Goal: Information Seeking & Learning: Learn about a topic

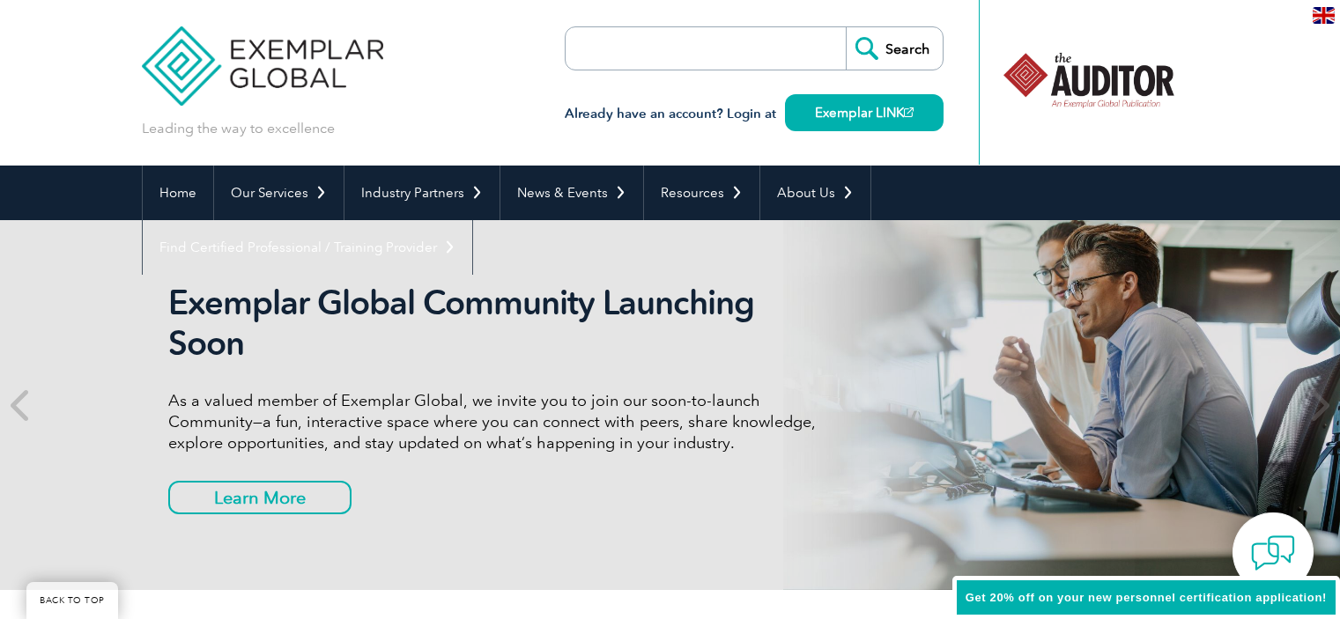
scroll to position [4141, 0]
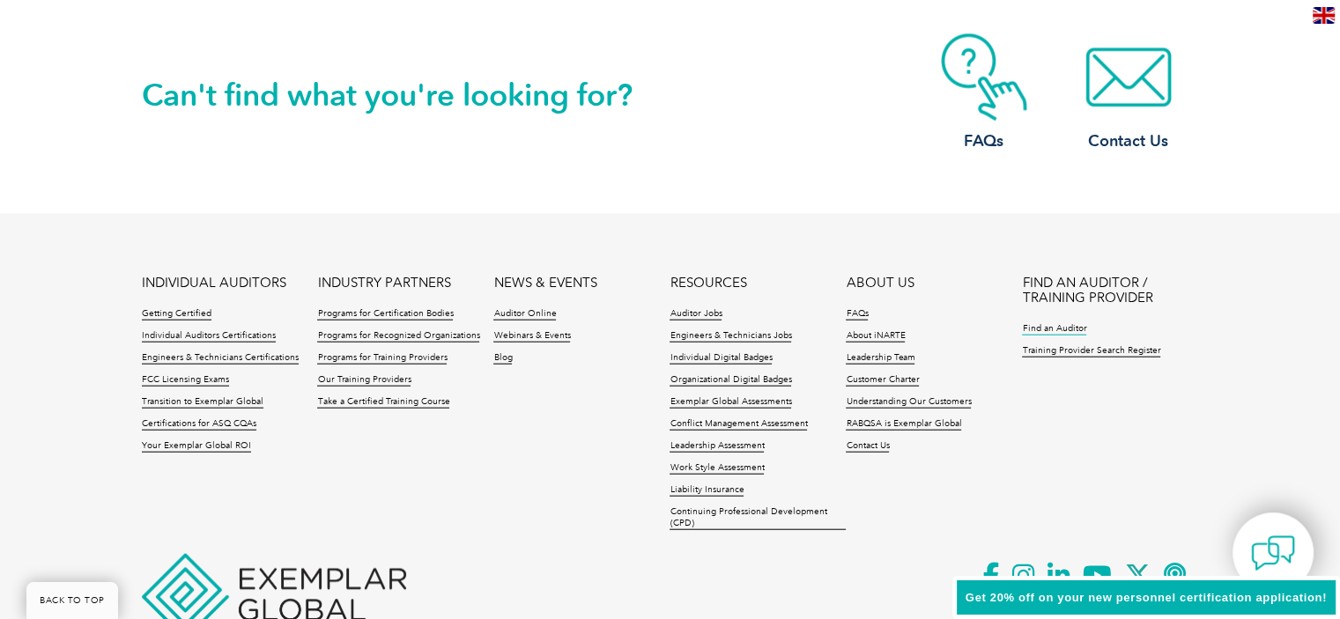
click at [1057, 326] on link "Find an Auditor" at bounding box center [1054, 329] width 64 height 12
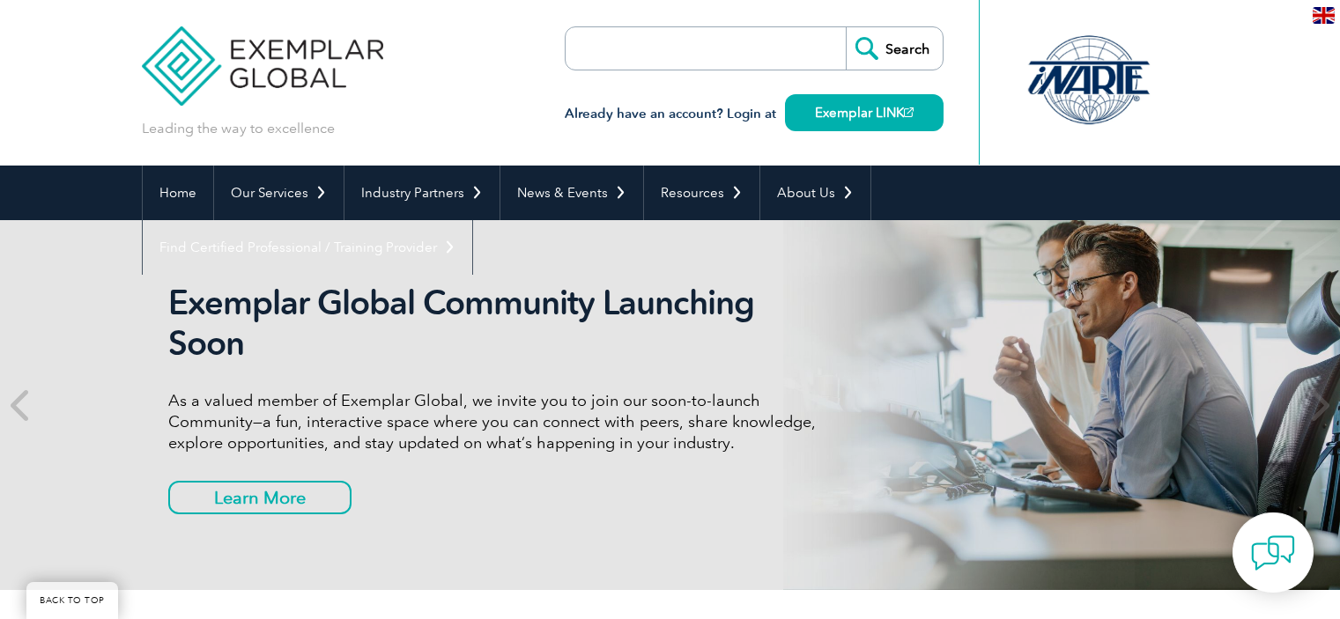
scroll to position [4141, 0]
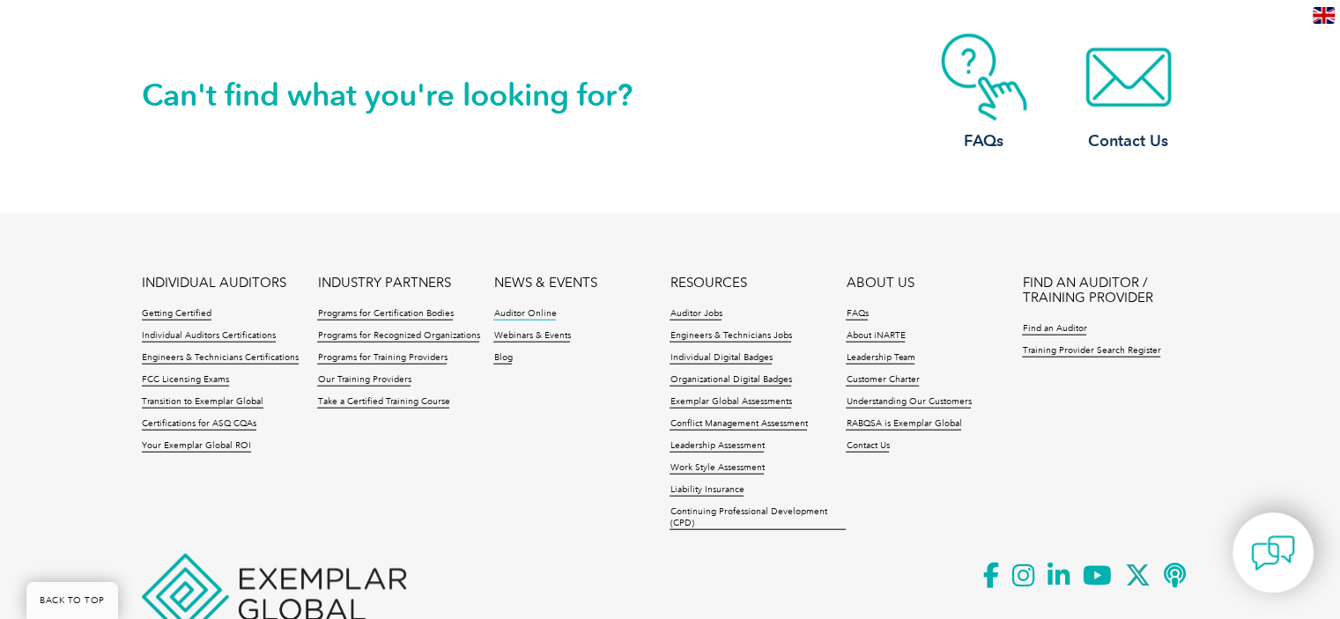
click at [519, 315] on link "Auditor Online" at bounding box center [524, 314] width 63 height 12
click at [1064, 352] on link "Training Provider Search Register" at bounding box center [1091, 351] width 138 height 12
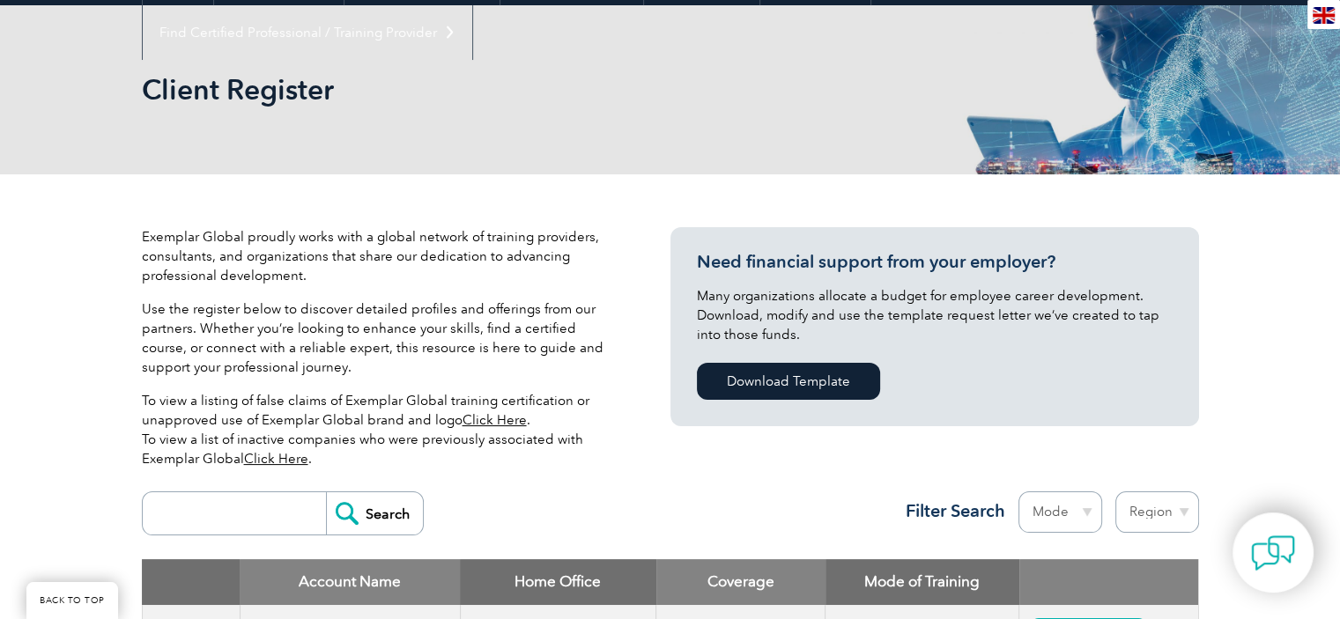
scroll to position [529, 0]
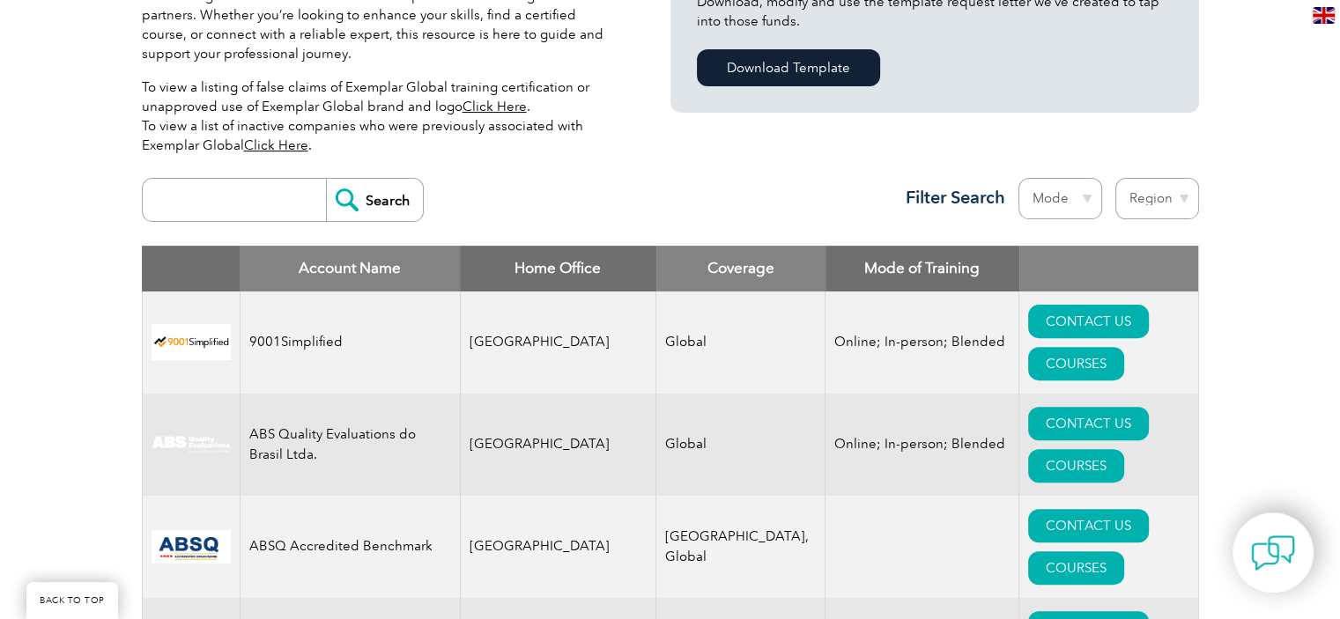
click at [257, 214] on input "search" at bounding box center [239, 200] width 174 height 42
type input "SGS"
click at [389, 213] on input "Search" at bounding box center [374, 200] width 97 height 42
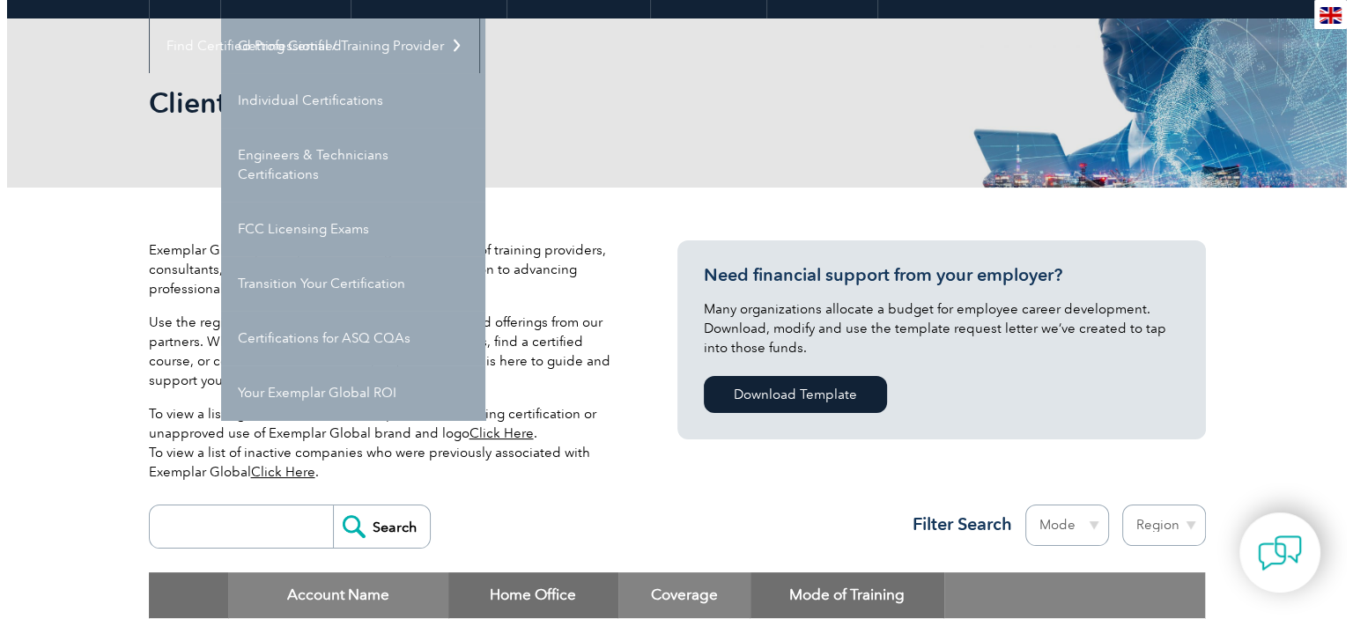
scroll to position [440, 0]
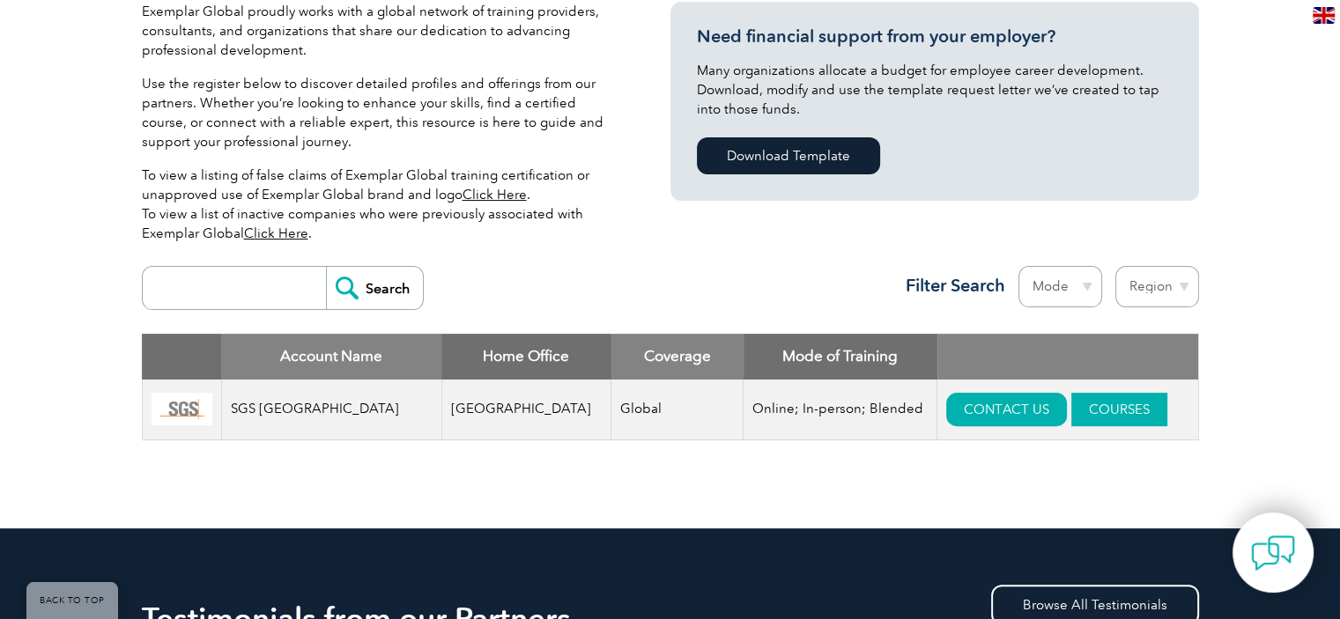
click at [1102, 413] on link "COURSES" at bounding box center [1119, 409] width 96 height 33
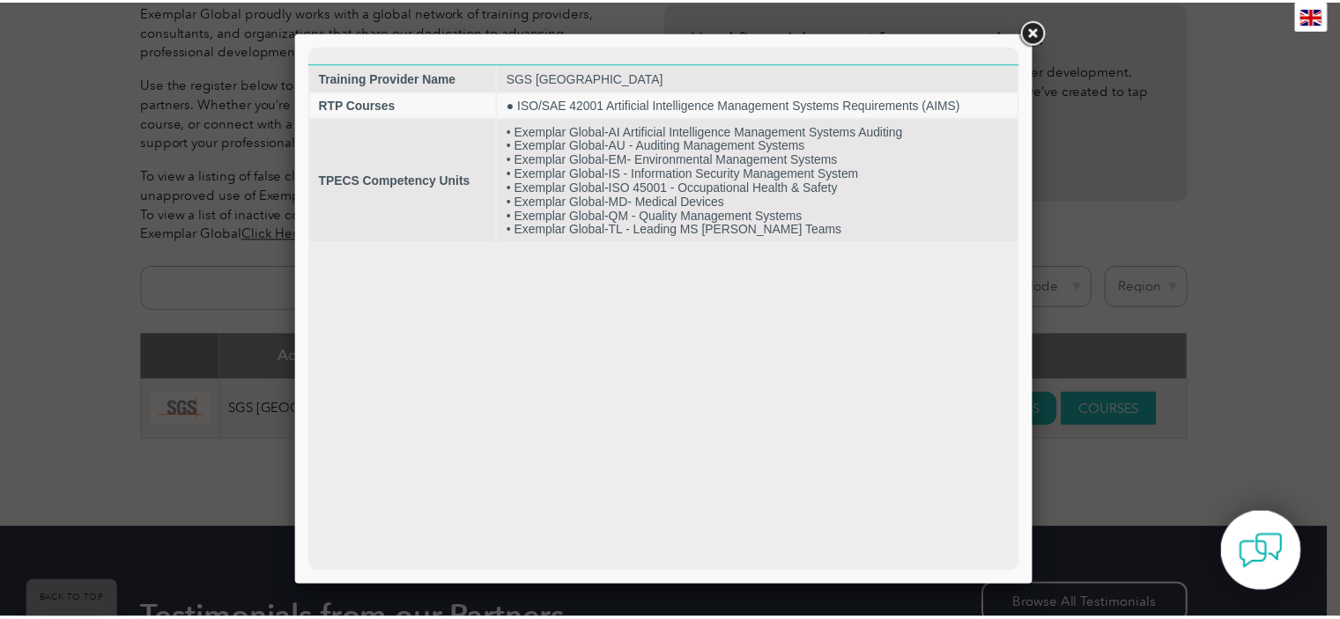
scroll to position [0, 0]
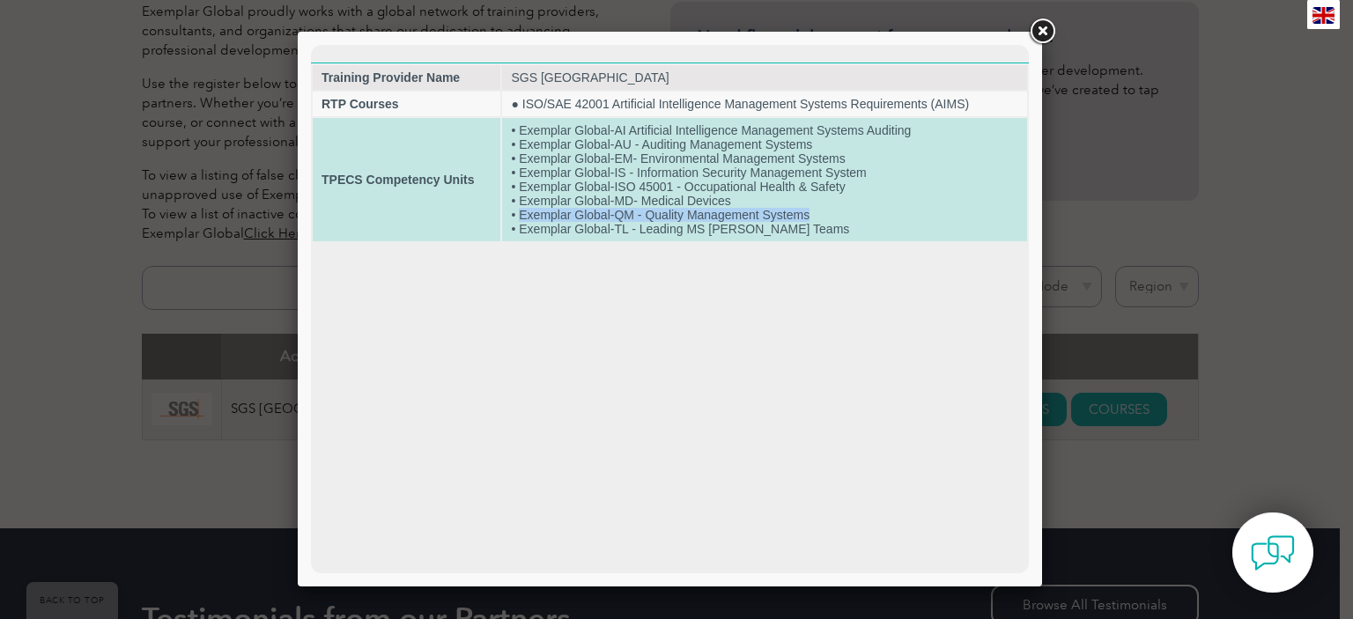
drag, startPoint x: 518, startPoint y: 219, endPoint x: 821, endPoint y: 222, distance: 303.1
click at [821, 222] on td "• Exemplar Global-AI Artificial Intelligence Management Systems Auditing • Exem…" at bounding box center [764, 179] width 525 height 123
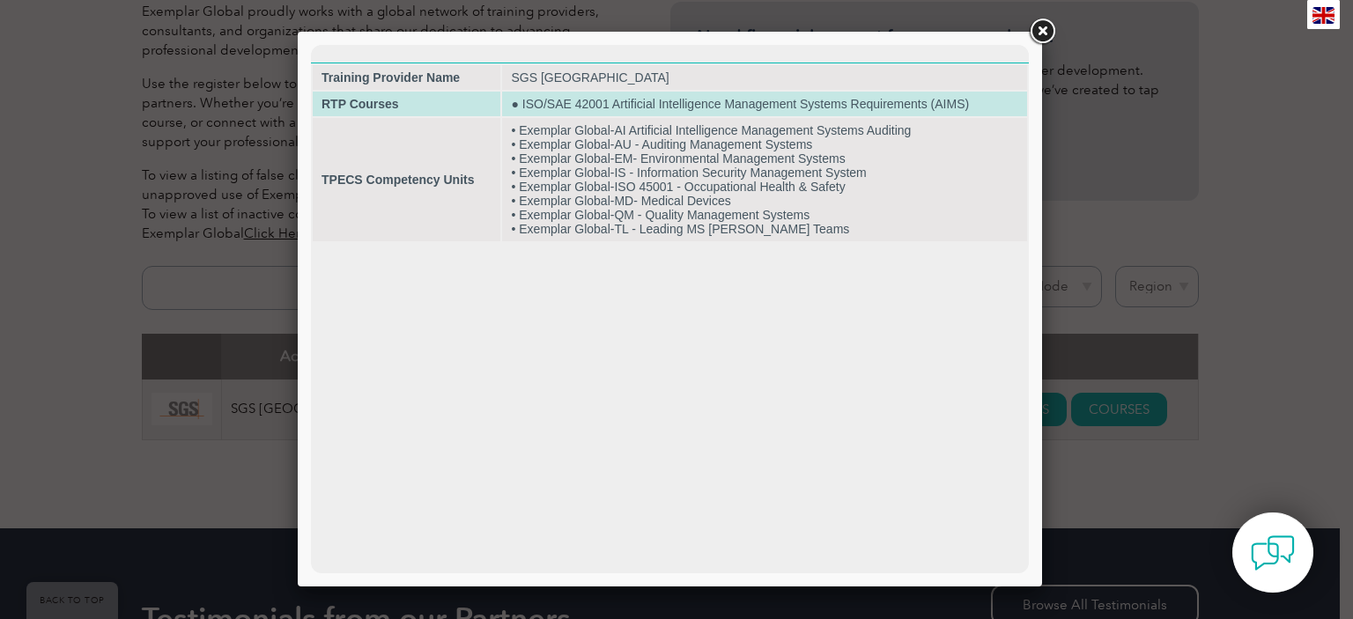
click at [625, 100] on td "● ISO/SAE 42001 Artificial Intelligence Management Systems Requirements (AIMS)" at bounding box center [764, 104] width 525 height 25
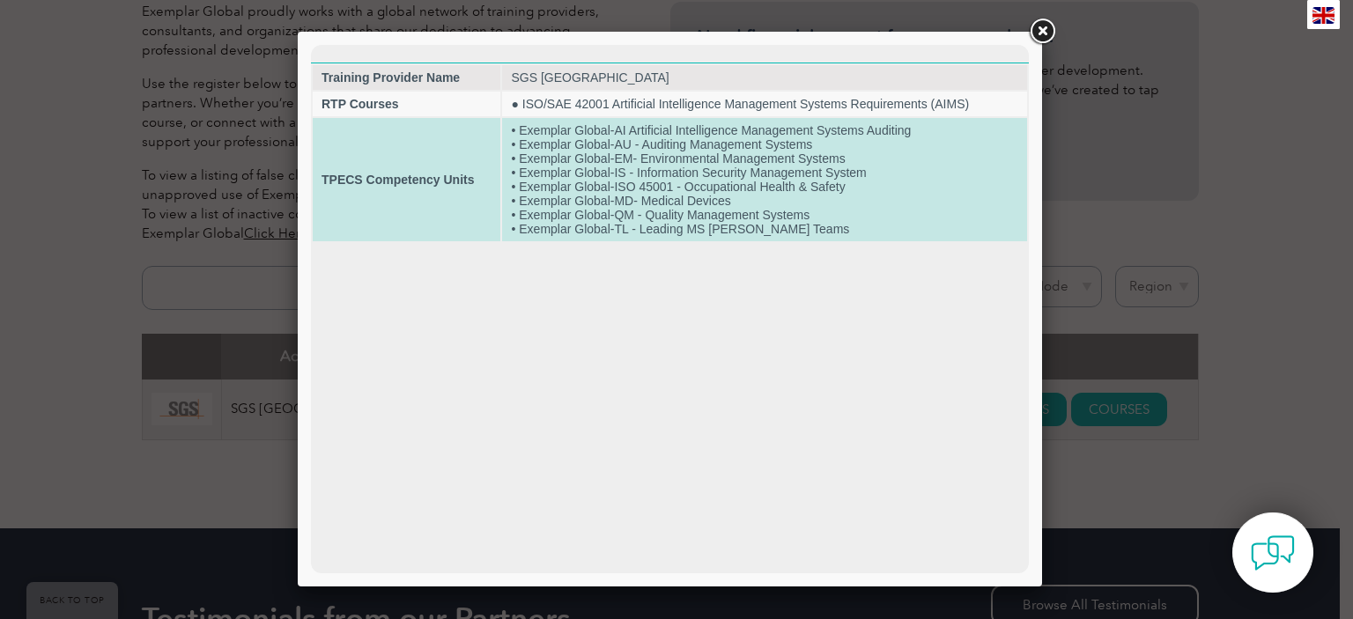
click at [651, 169] on td "• Exemplar Global-AI Artificial Intelligence Management Systems Auditing • Exem…" at bounding box center [764, 179] width 525 height 123
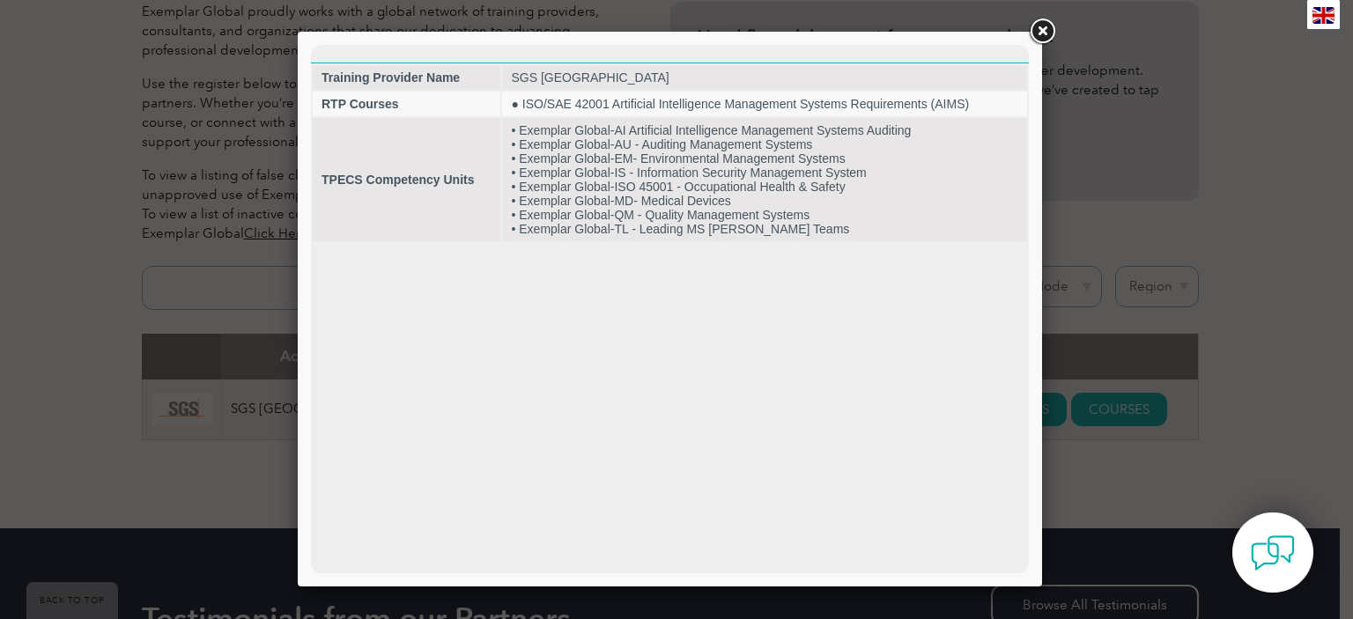
click at [1041, 36] on link at bounding box center [1042, 32] width 32 height 32
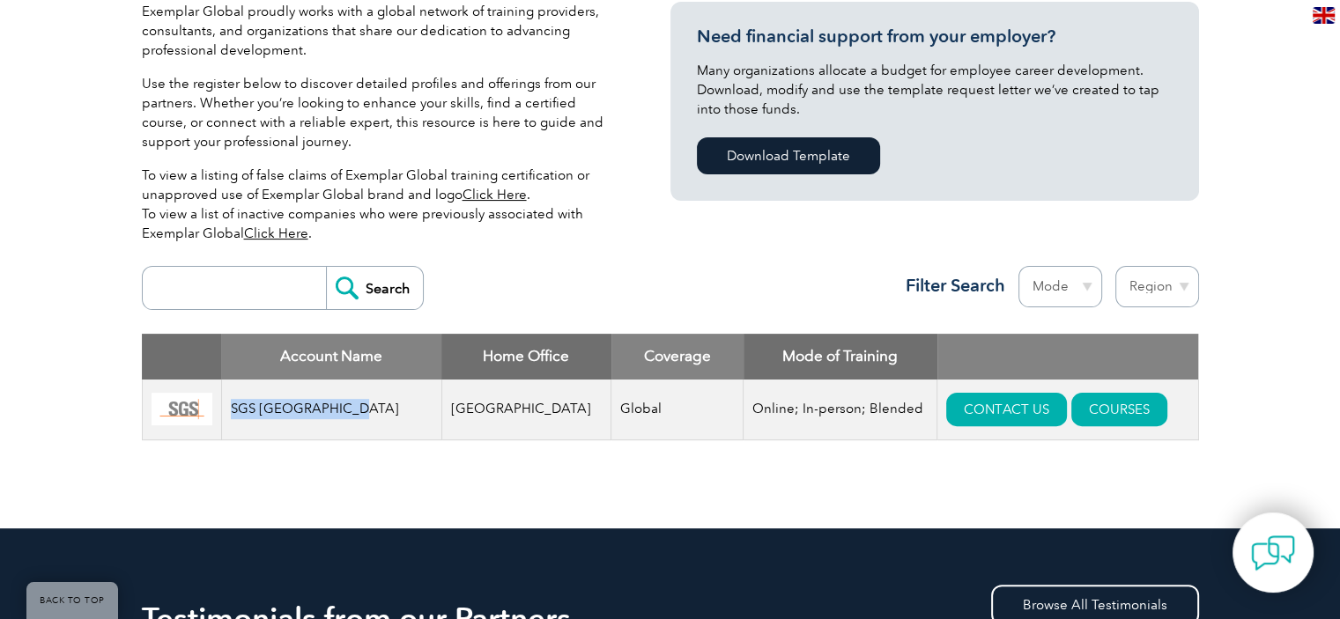
drag, startPoint x: 236, startPoint y: 407, endPoint x: 296, endPoint y: 403, distance: 60.0
click at [388, 414] on td "SGS North America" at bounding box center [331, 410] width 220 height 61
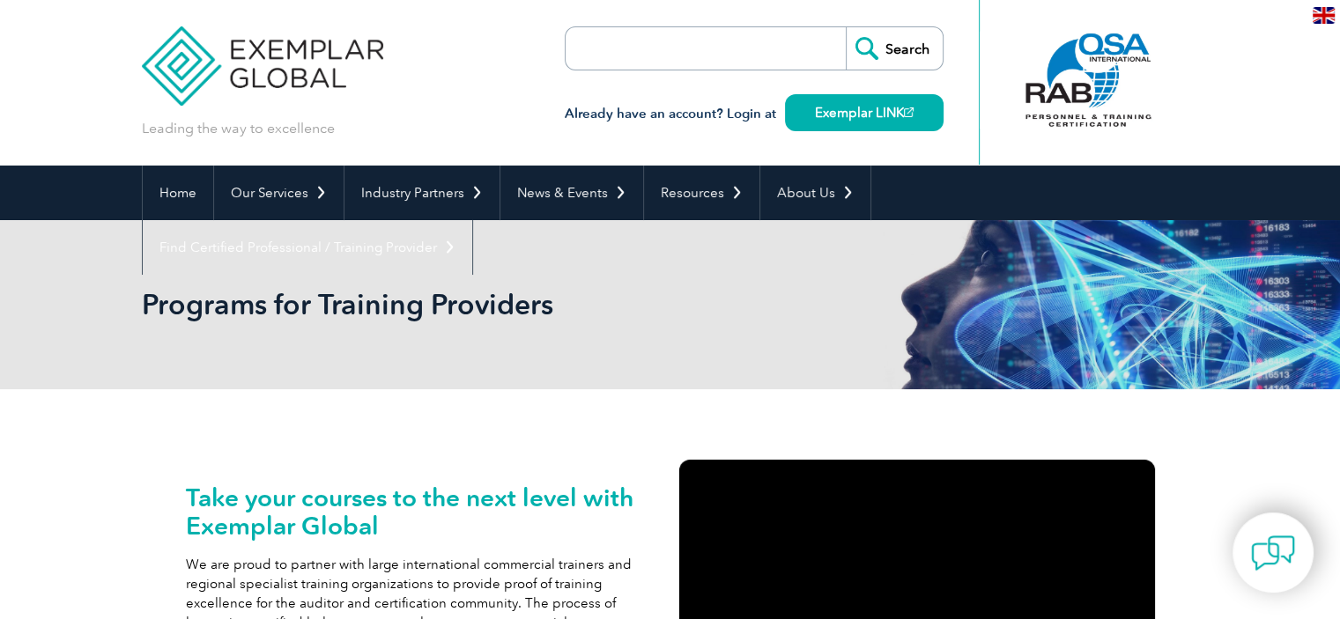
scroll to position [264, 0]
